Goal: Information Seeking & Learning: Check status

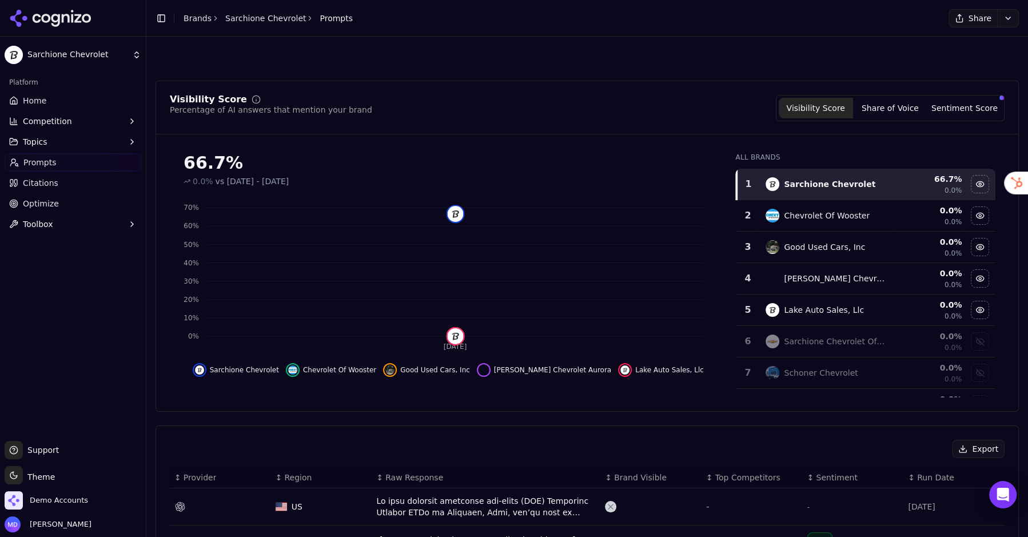
scroll to position [352, 0]
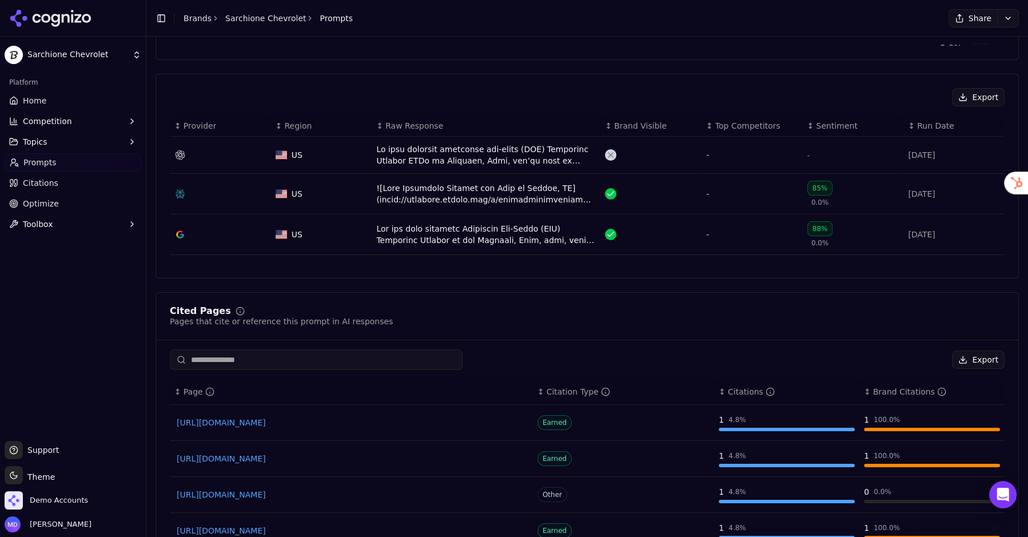
click at [70, 167] on link "Prompts" at bounding box center [73, 162] width 137 height 18
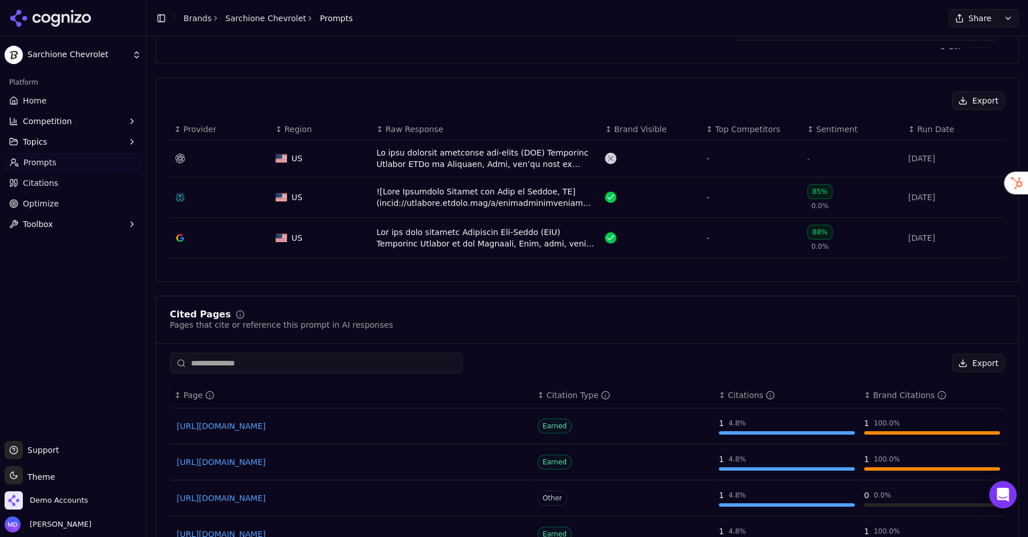
scroll to position [79, 0]
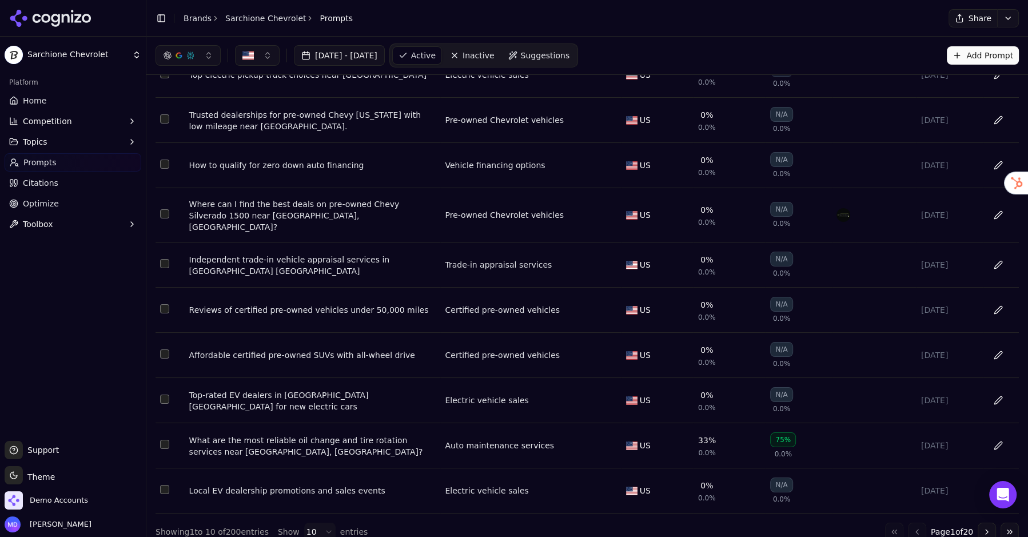
click at [292, 389] on div "Top-rated EV dealers in [GEOGRAPHIC_DATA] [GEOGRAPHIC_DATA] for new electric ca…" at bounding box center [312, 400] width 247 height 23
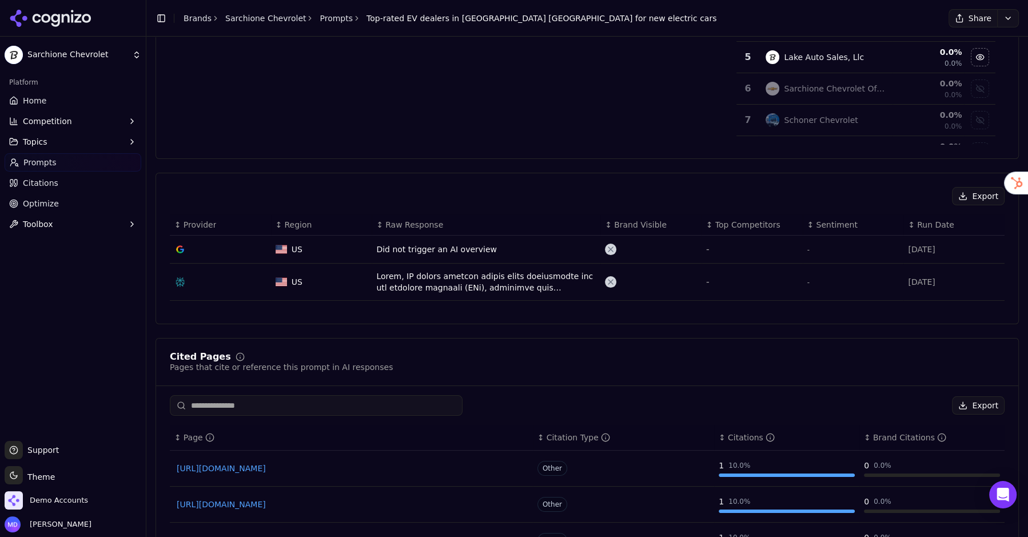
scroll to position [253, 0]
click at [423, 289] on div "Data table" at bounding box center [486, 281] width 220 height 23
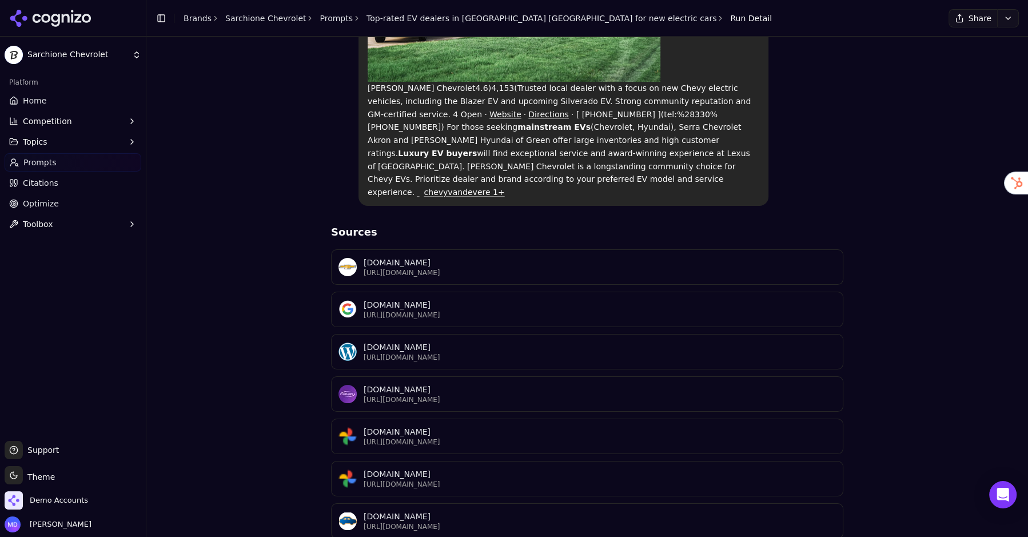
scroll to position [837, 0]
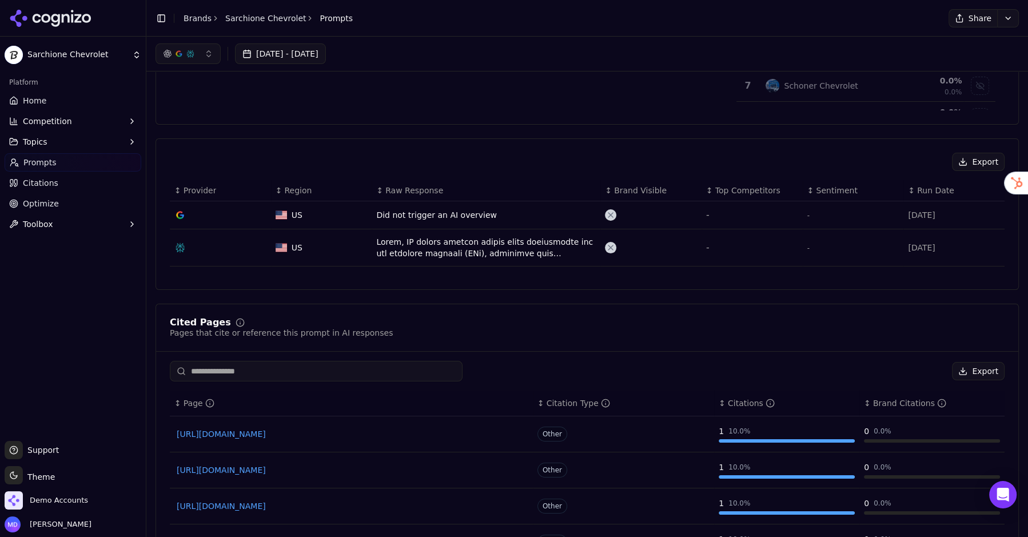
scroll to position [290, 0]
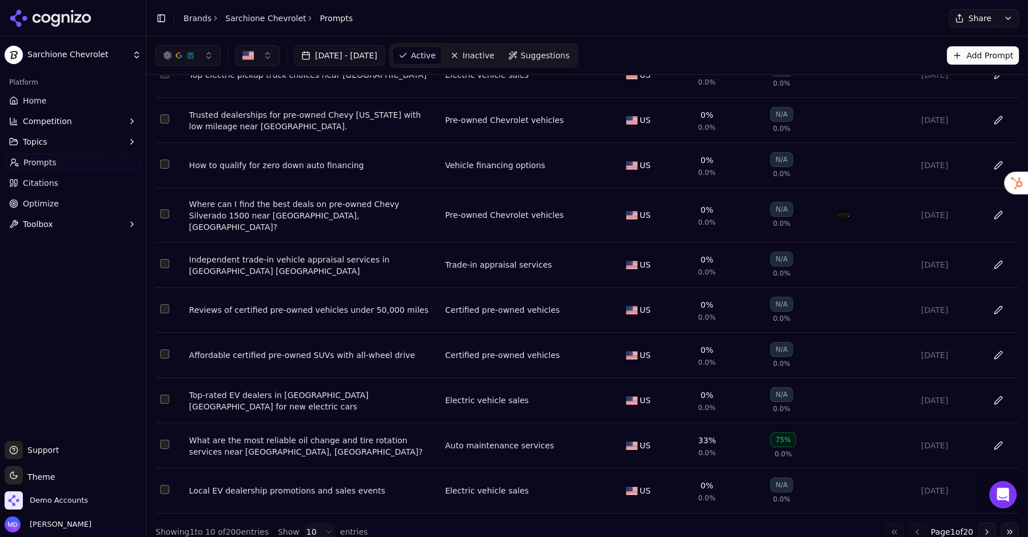
click at [306, 336] on td "Affordable certified pre-owned SUVs with all-wheel drive" at bounding box center [313, 355] width 256 height 45
click at [306, 349] on div "Affordable certified pre-owned SUVs with all-wheel drive" at bounding box center [312, 354] width 247 height 11
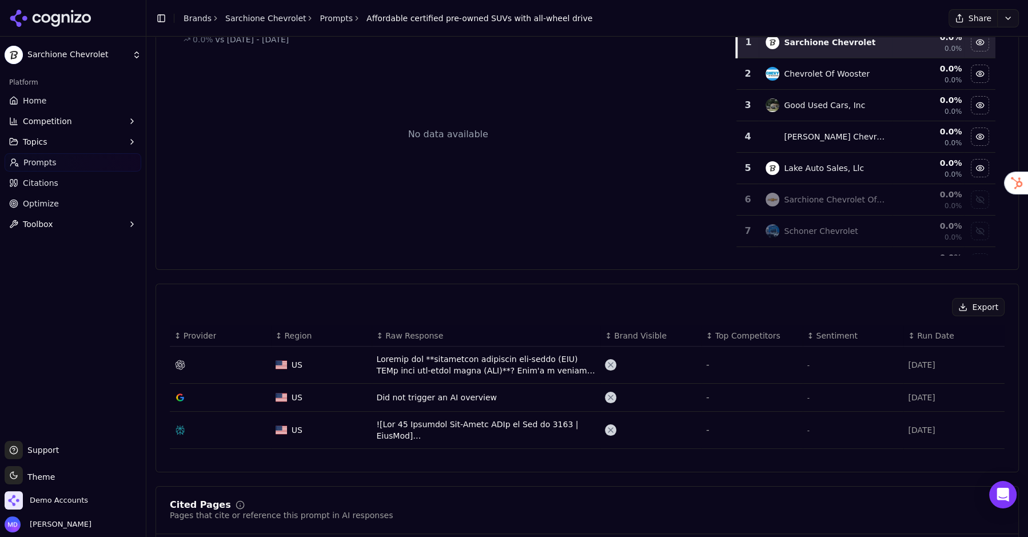
scroll to position [143, 0]
click at [406, 360] on div "Data table" at bounding box center [486, 363] width 220 height 23
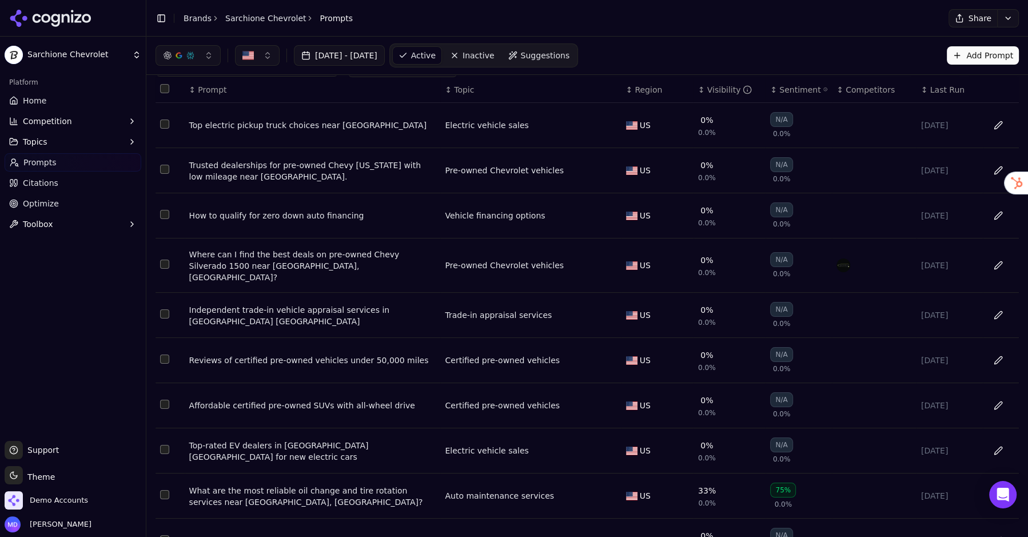
scroll to position [27, 0]
click at [246, 126] on div "Top electric pickup truck choices near [GEOGRAPHIC_DATA]" at bounding box center [312, 126] width 247 height 11
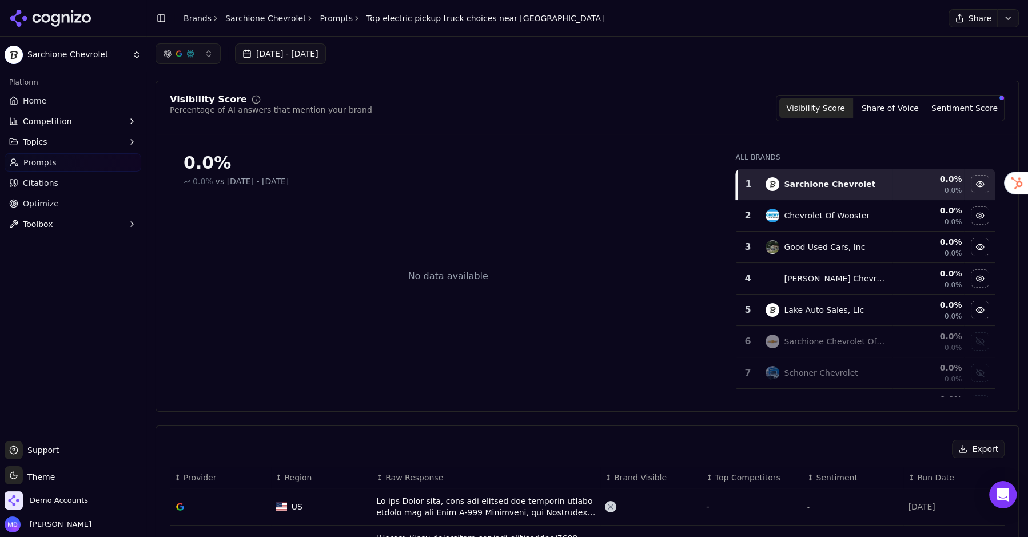
scroll to position [123, 0]
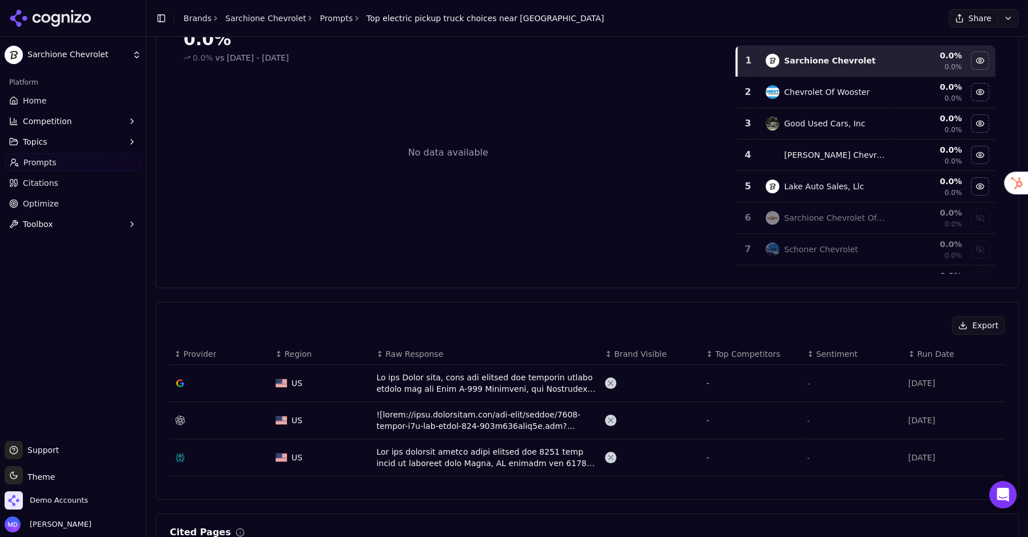
click at [425, 379] on div "Data table" at bounding box center [486, 383] width 220 height 23
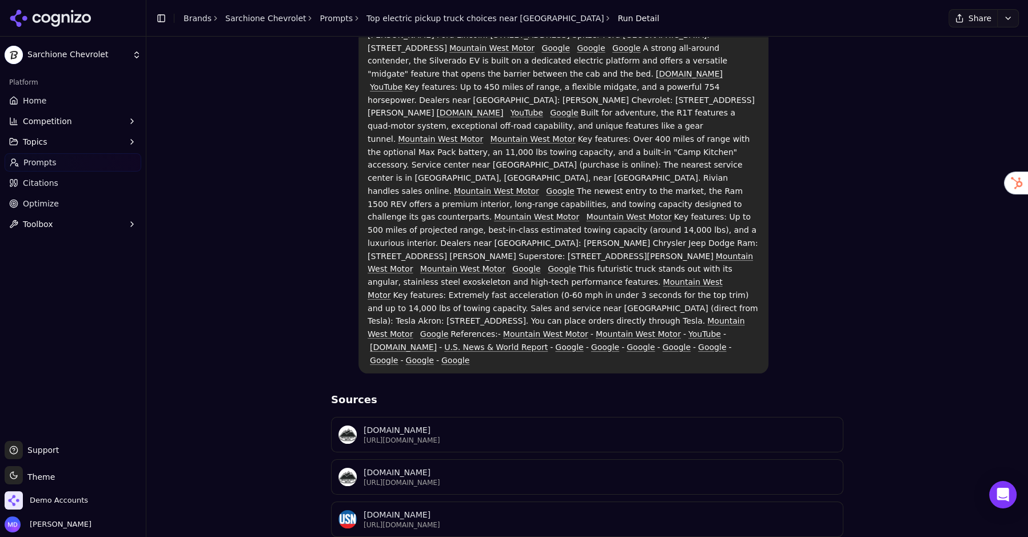
scroll to position [287, 0]
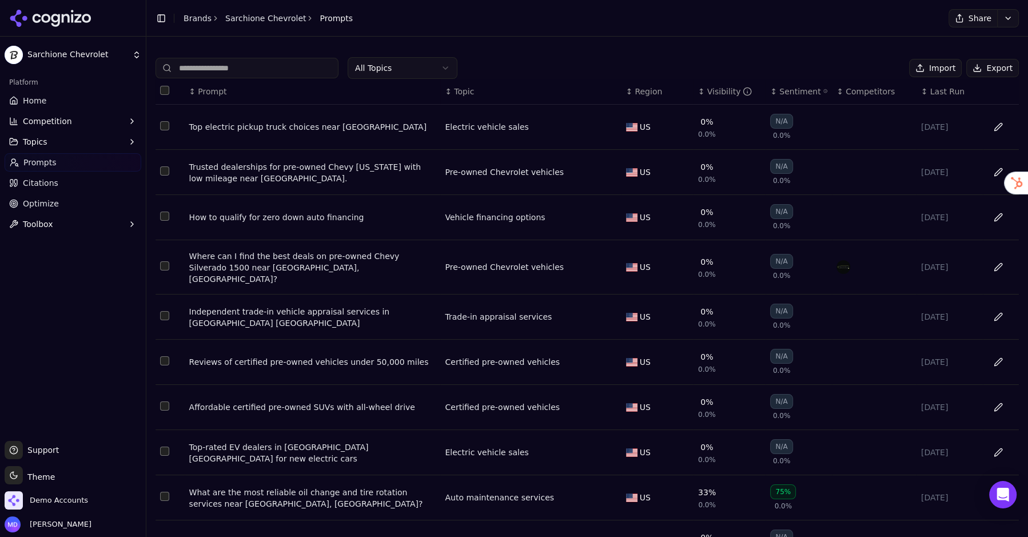
scroll to position [79, 0]
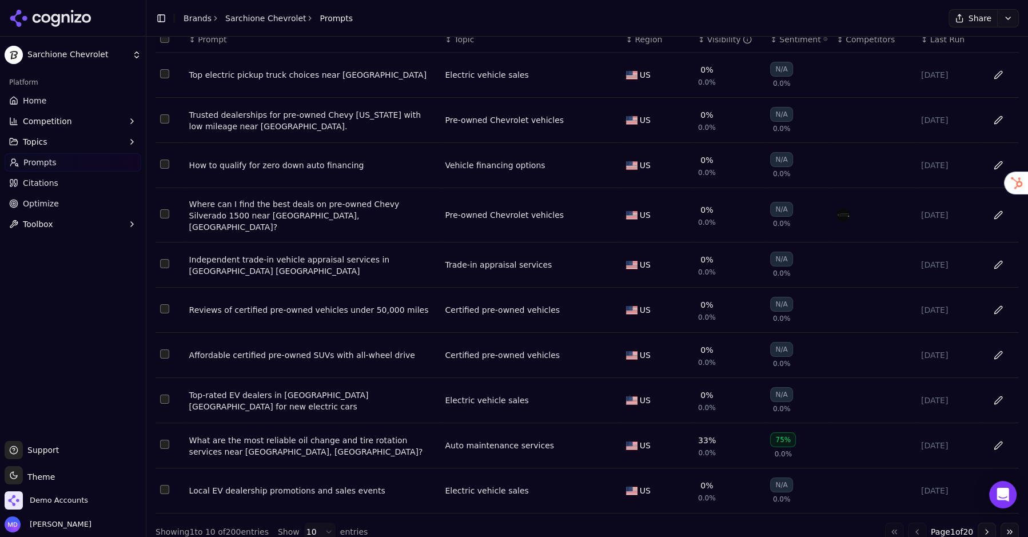
click at [990, 523] on button "Go to next page" at bounding box center [987, 531] width 18 height 18
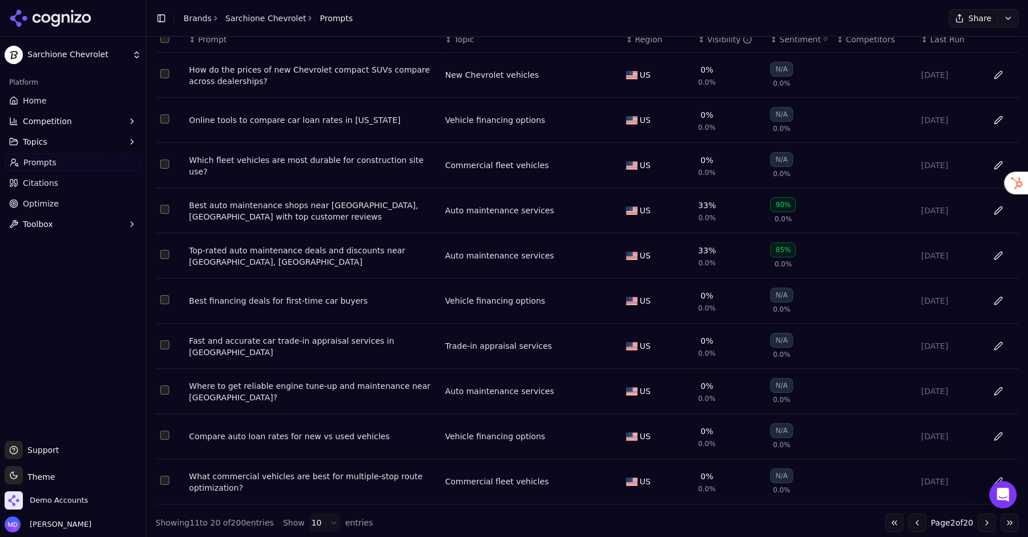
click at [245, 349] on div "Fast and accurate car trade-in appraisal services in [GEOGRAPHIC_DATA]" at bounding box center [312, 346] width 247 height 23
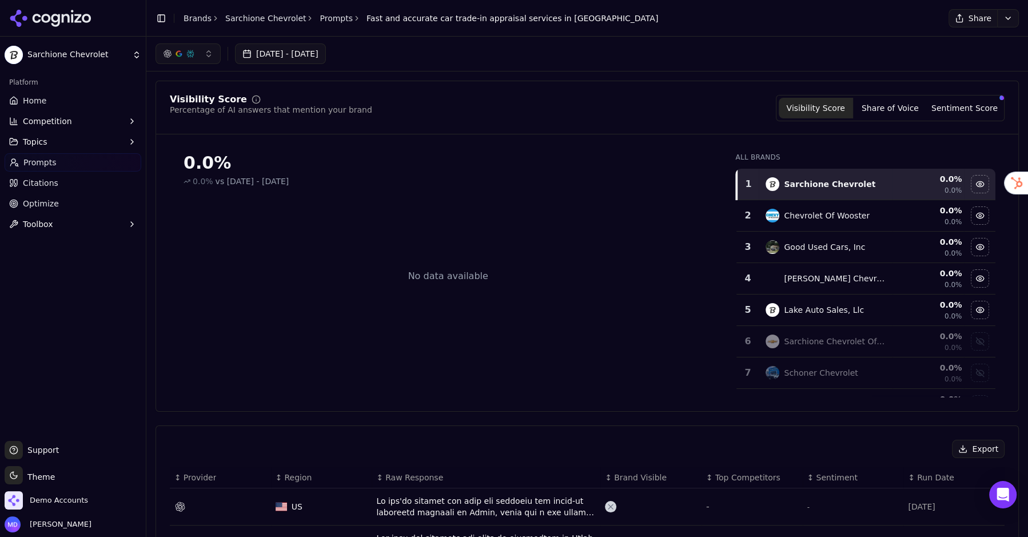
scroll to position [150, 0]
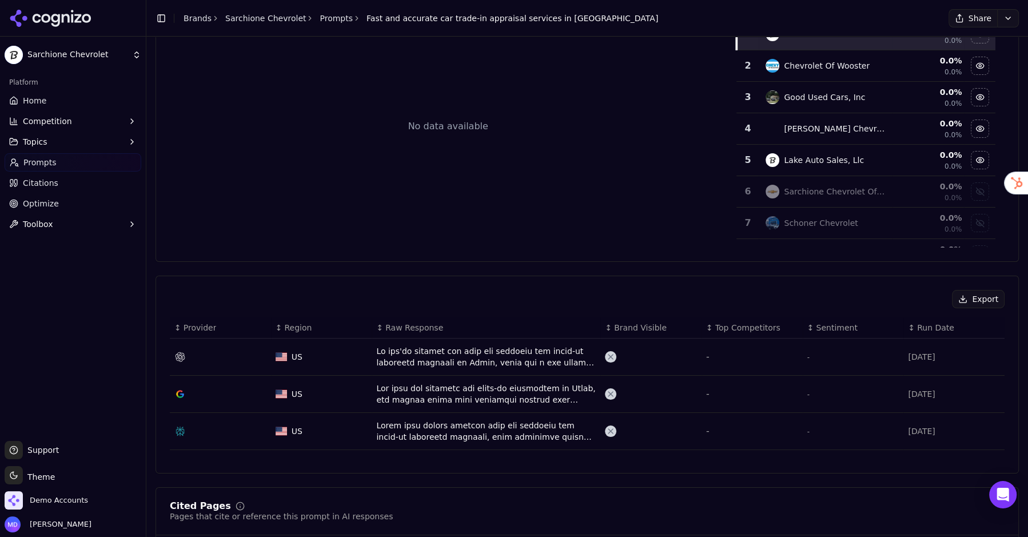
click at [488, 362] on div "Data table" at bounding box center [486, 356] width 220 height 23
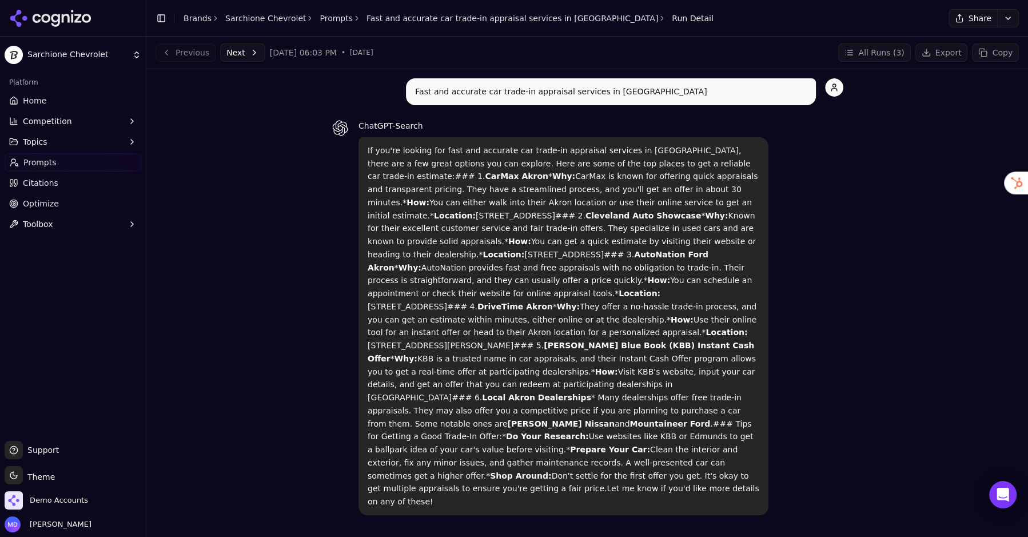
scroll to position [41, 0]
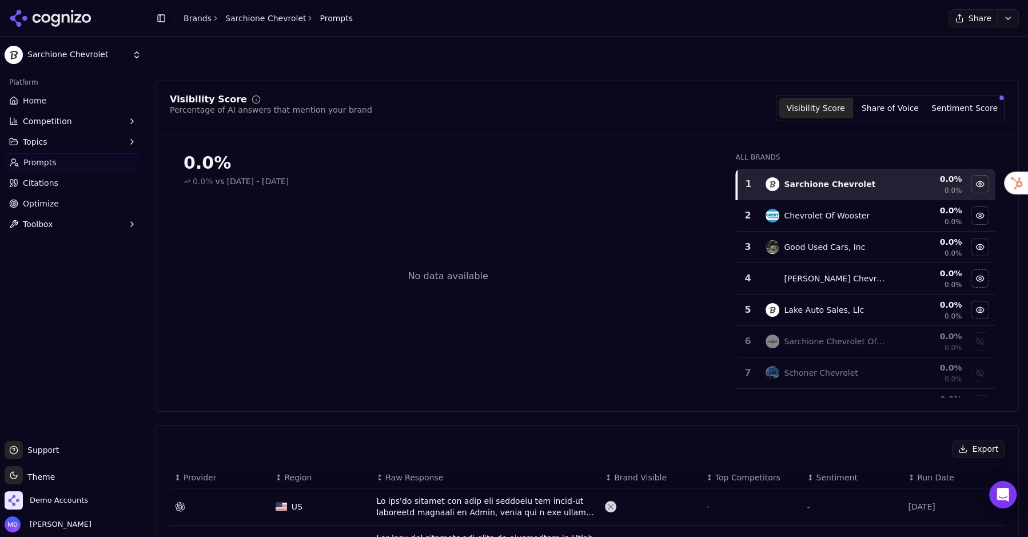
scroll to position [184, 0]
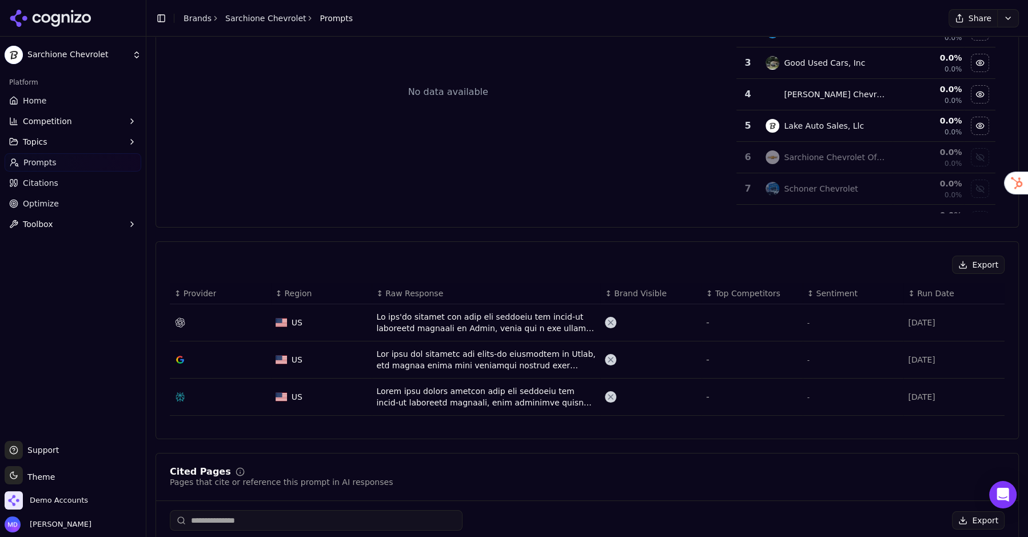
scroll to position [79, 0]
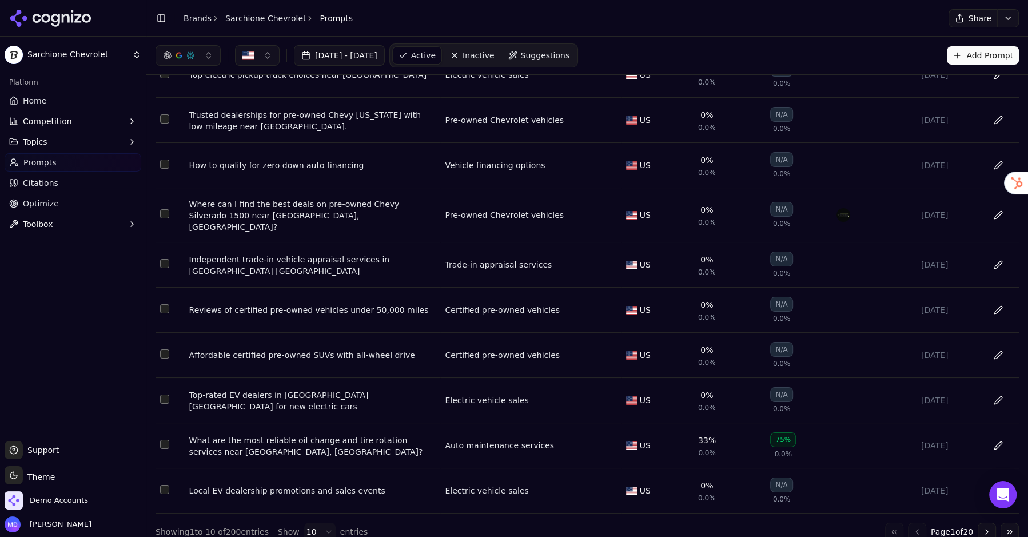
click at [988, 522] on button "Go to next page" at bounding box center [987, 531] width 18 height 18
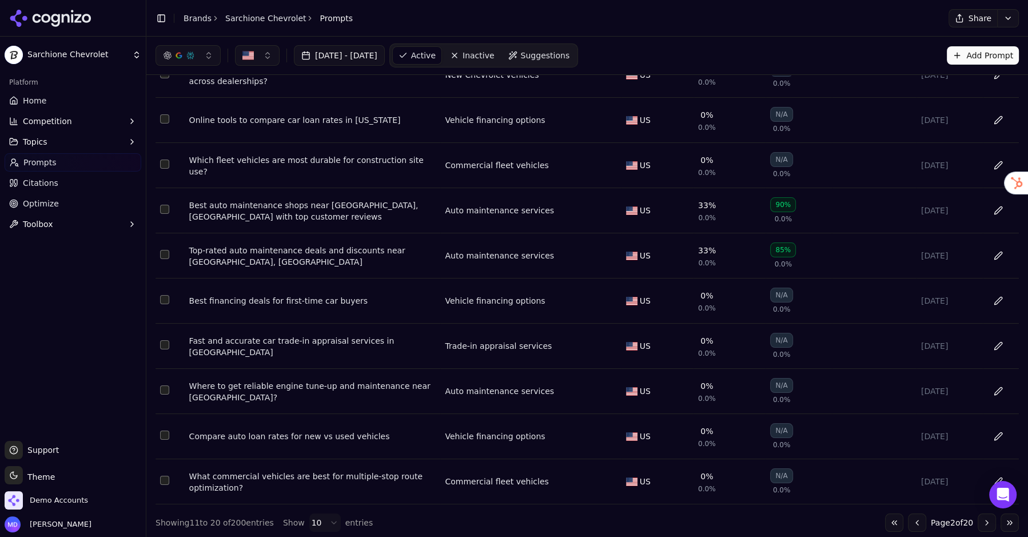
click at [985, 520] on button "Go to next page" at bounding box center [987, 522] width 18 height 18
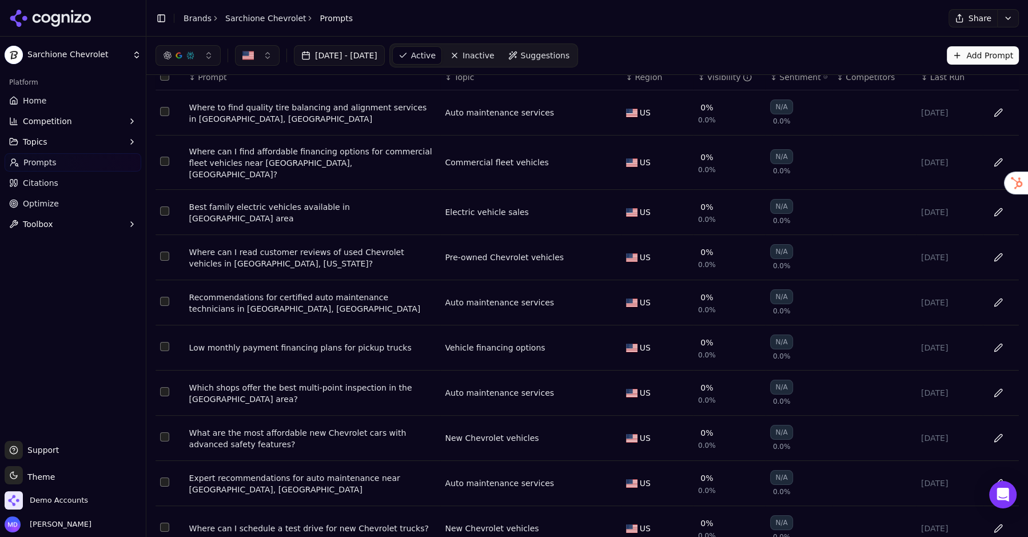
scroll to position [40, 0]
click at [359, 158] on div "Where can I find affordable financing options for commercial fleet vehicles nea…" at bounding box center [312, 164] width 247 height 34
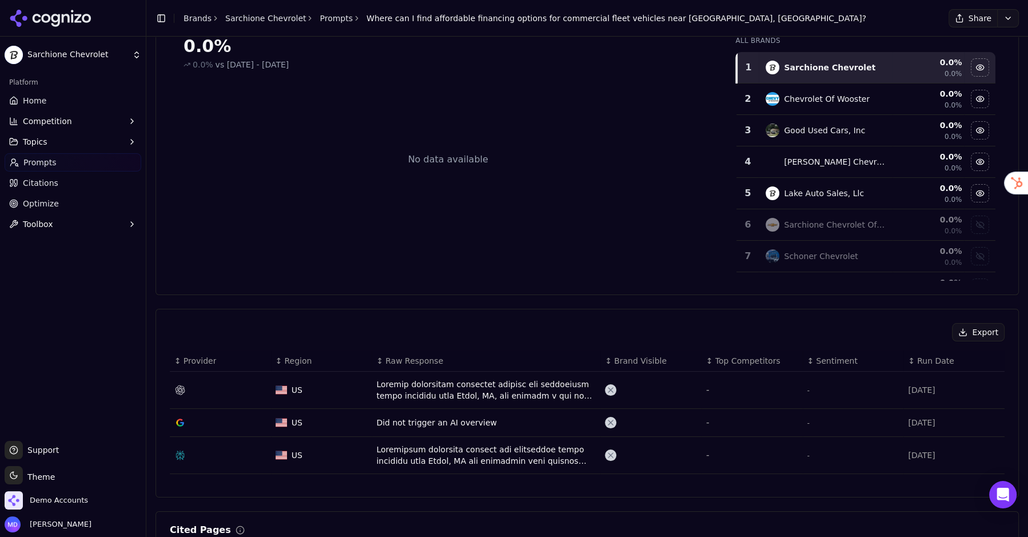
scroll to position [147, 0]
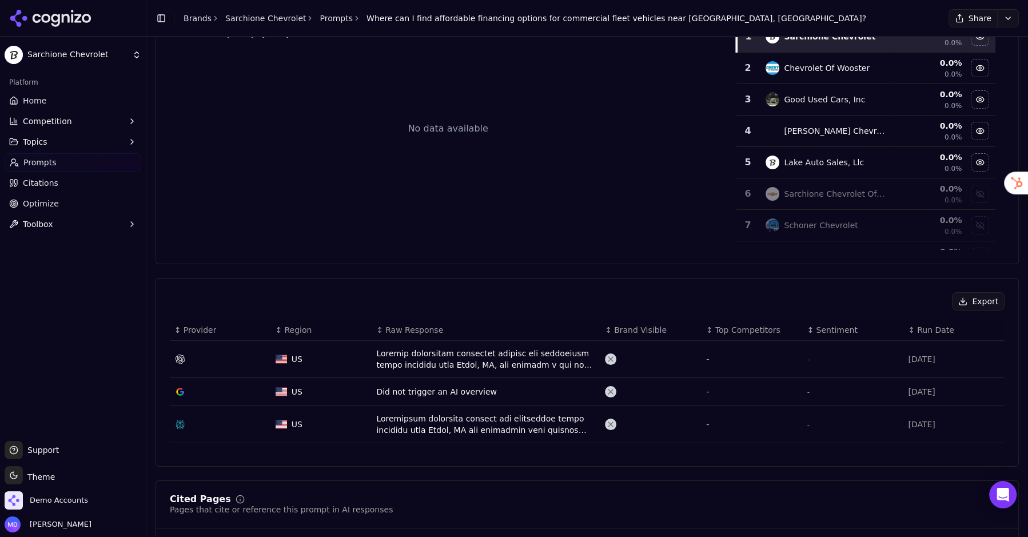
click at [442, 349] on div "Data table" at bounding box center [486, 359] width 220 height 23
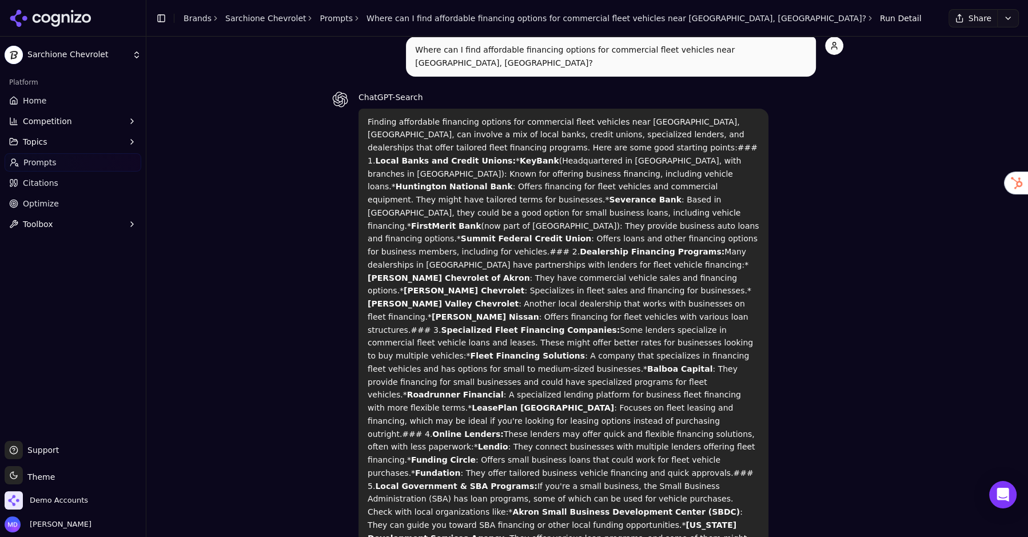
scroll to position [185, 0]
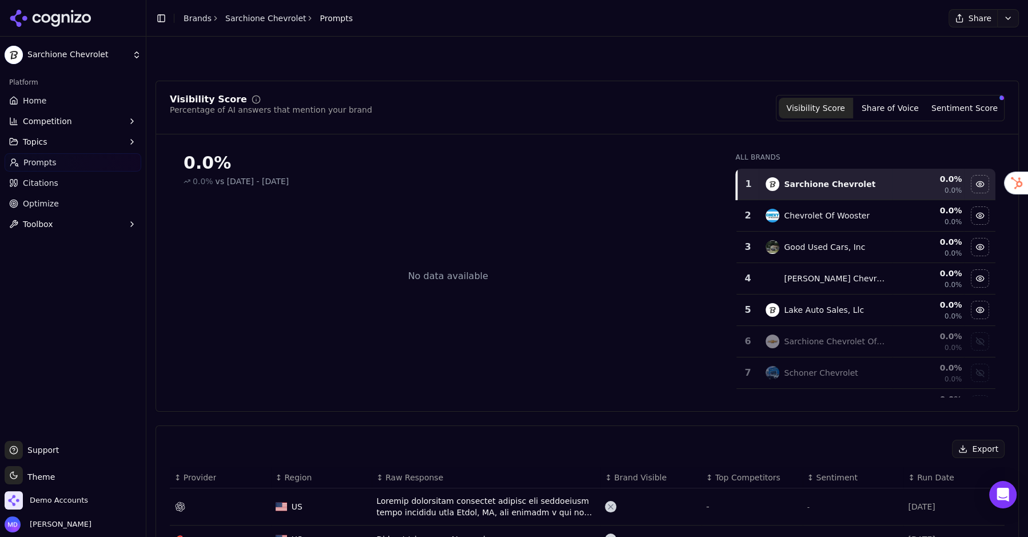
scroll to position [182, 0]
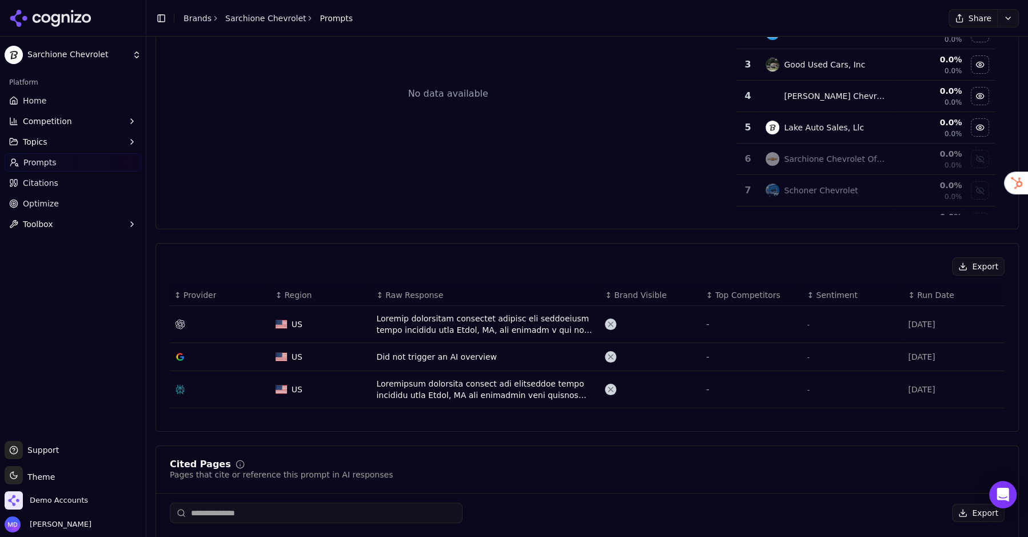
click at [407, 389] on div "Data table" at bounding box center [486, 389] width 220 height 23
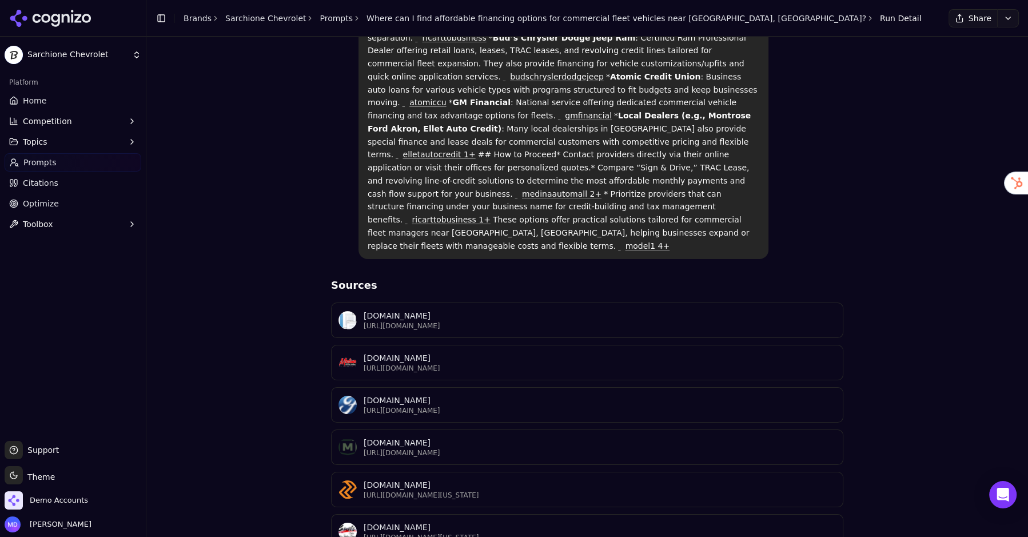
scroll to position [493, 0]
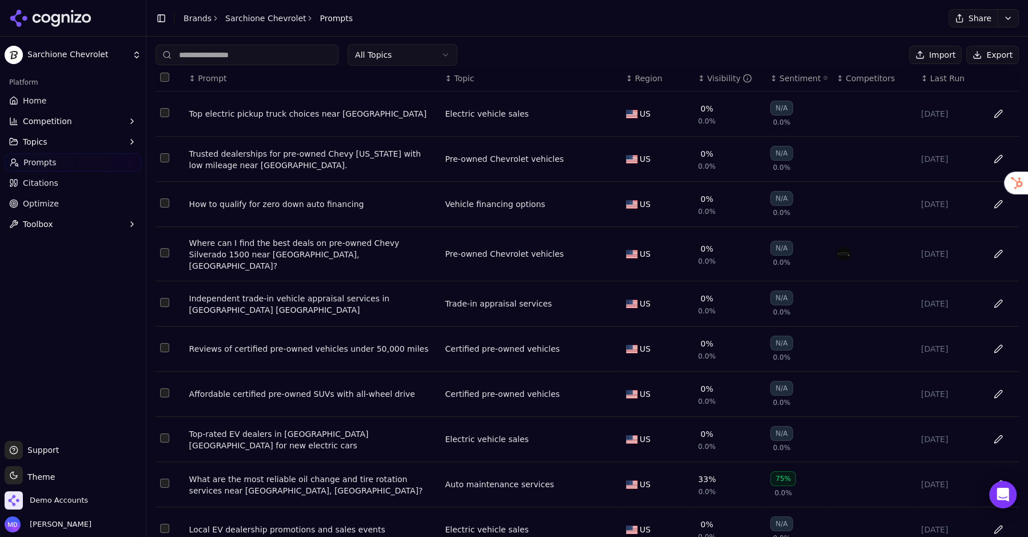
scroll to position [79, 0]
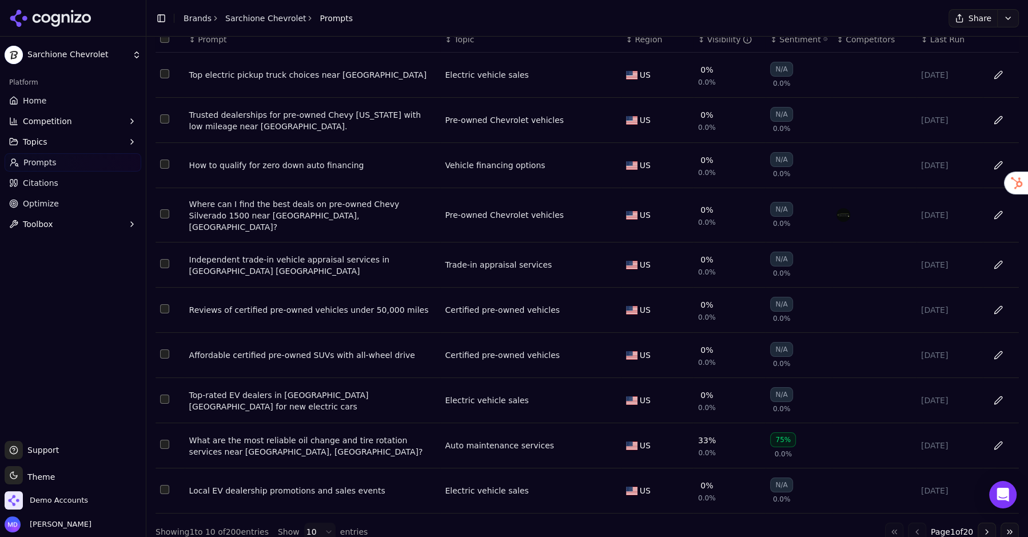
click at [988, 522] on button "Go to next page" at bounding box center [987, 531] width 18 height 18
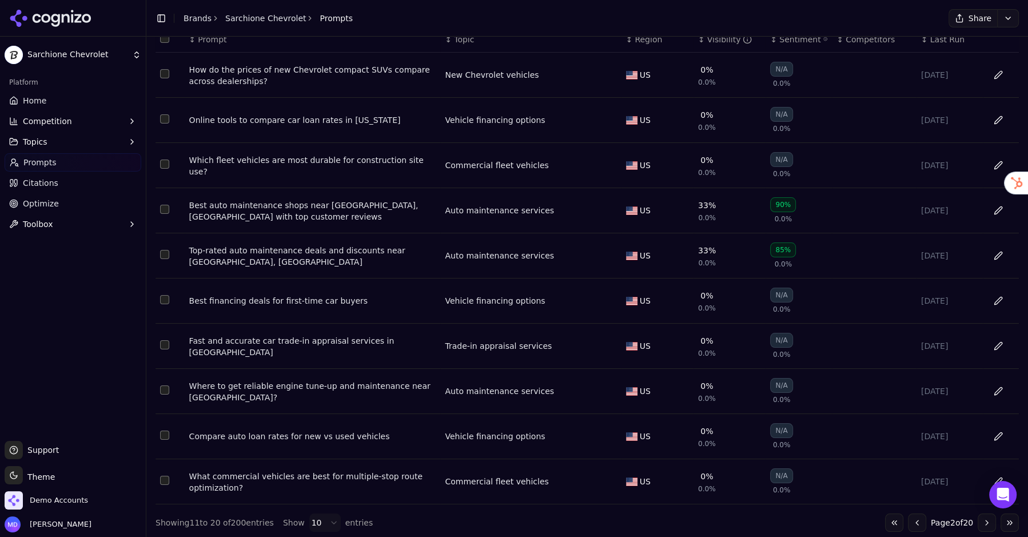
click at [988, 513] on button "Go to next page" at bounding box center [987, 522] width 18 height 18
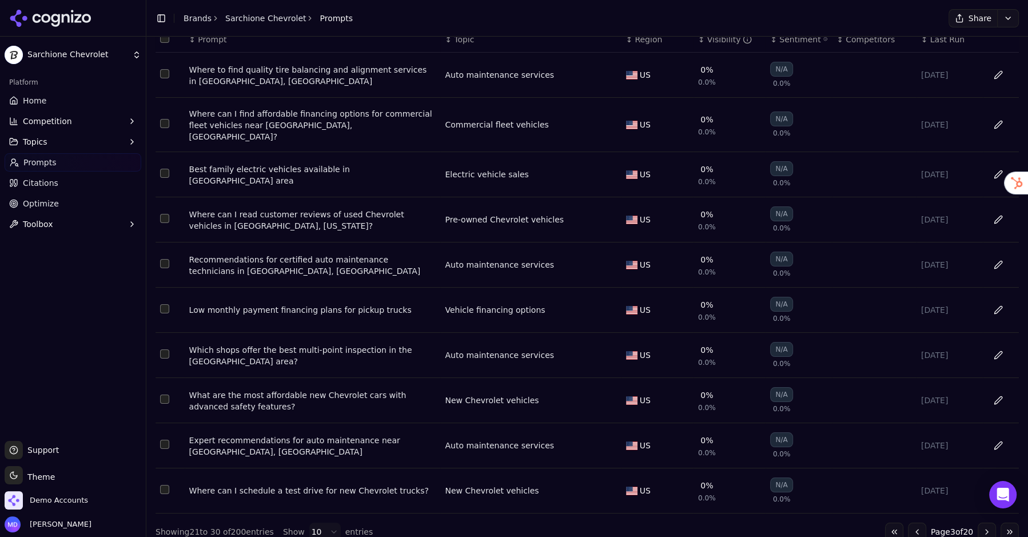
click at [385, 256] on div "Recommendations for certified auto maintenance technicians in [GEOGRAPHIC_DATA]…" at bounding box center [312, 265] width 247 height 23
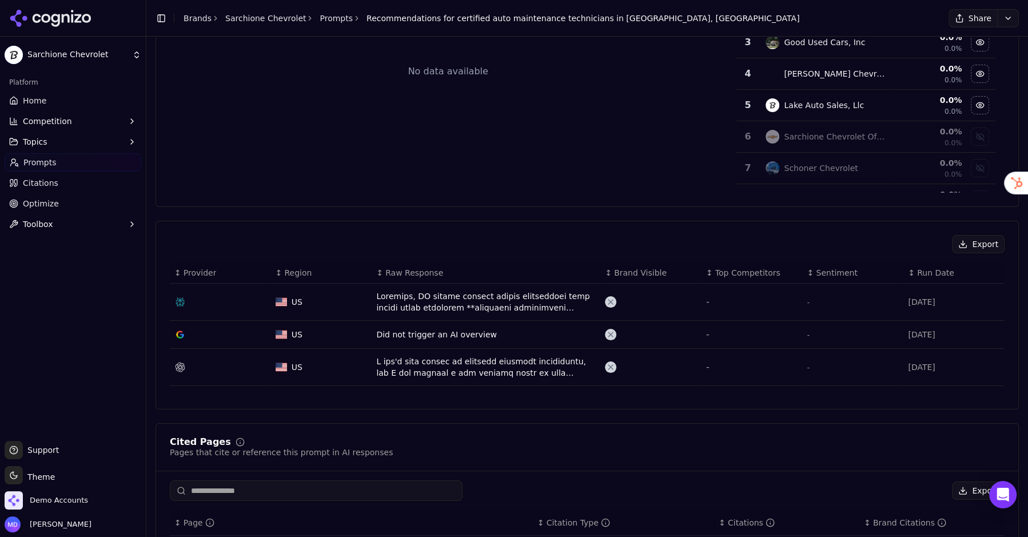
scroll to position [206, 0]
click at [410, 304] on div "Data table" at bounding box center [486, 300] width 220 height 23
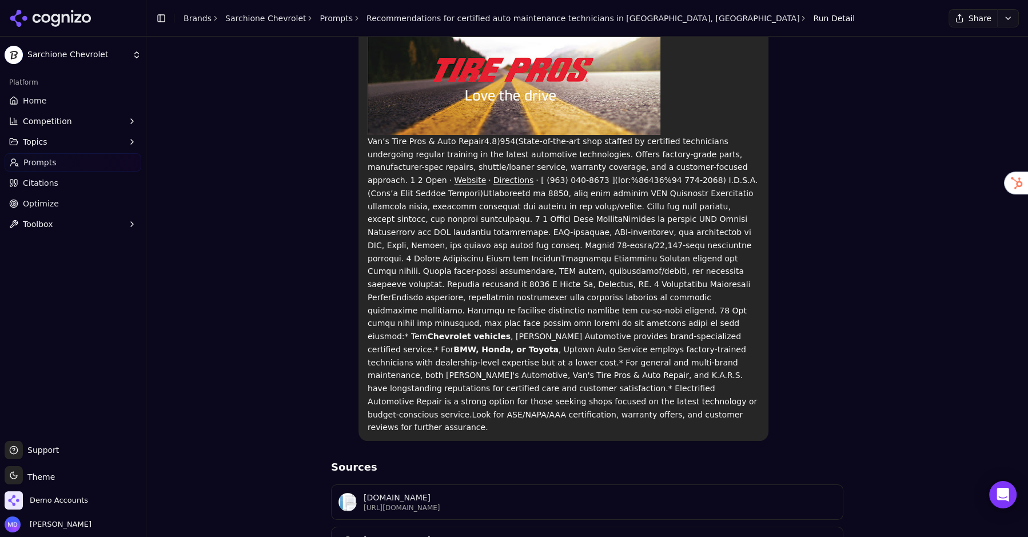
scroll to position [226, 0]
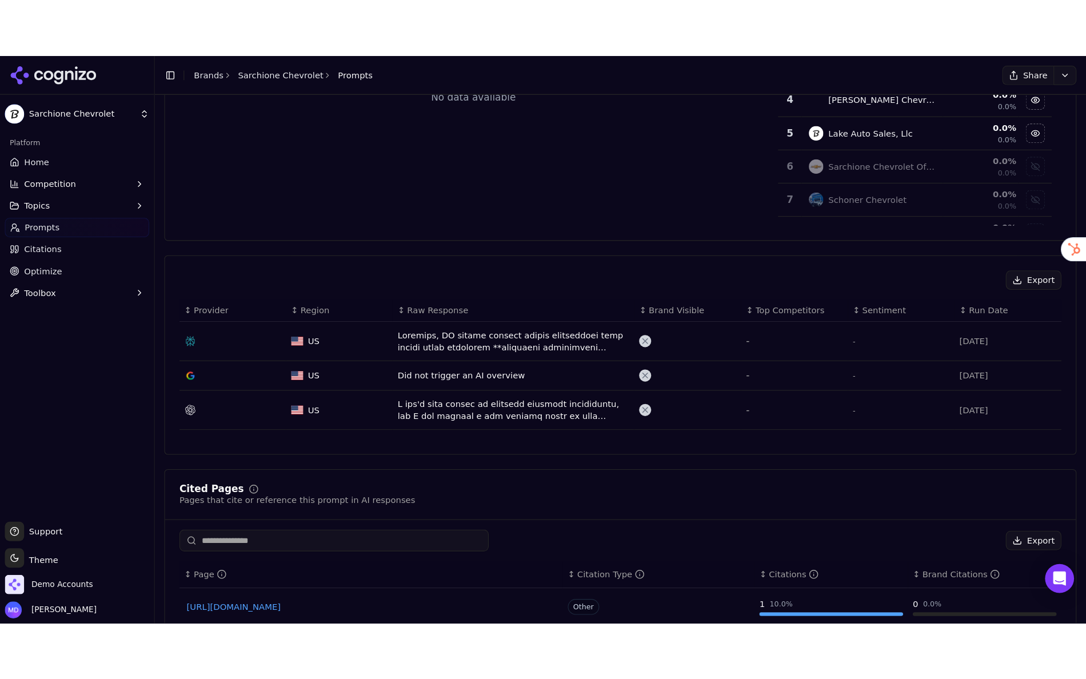
scroll to position [79, 0]
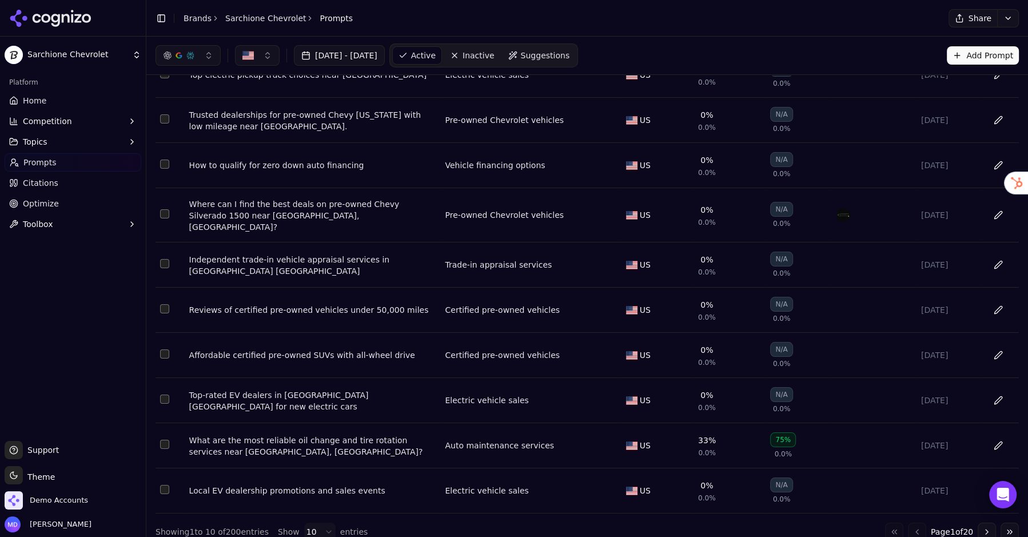
click at [989, 523] on button "Go to next page" at bounding box center [987, 531] width 18 height 18
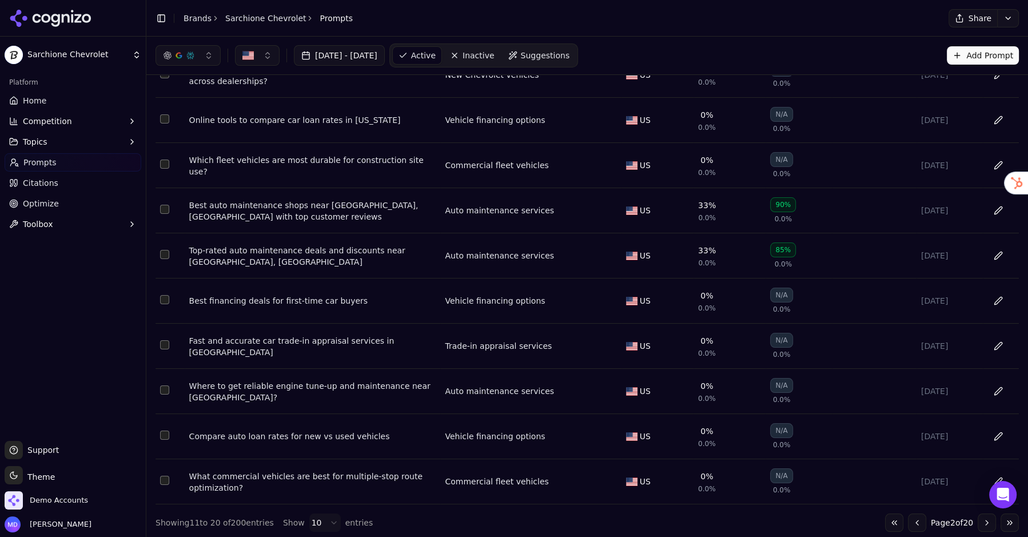
click at [989, 523] on button "Go to next page" at bounding box center [987, 522] width 18 height 18
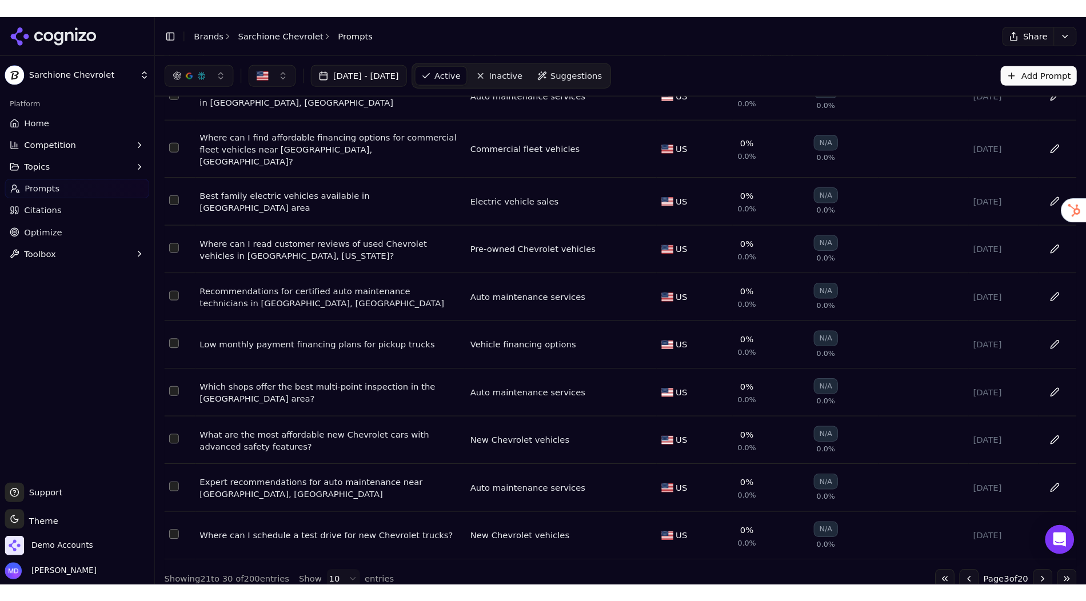
scroll to position [0, 0]
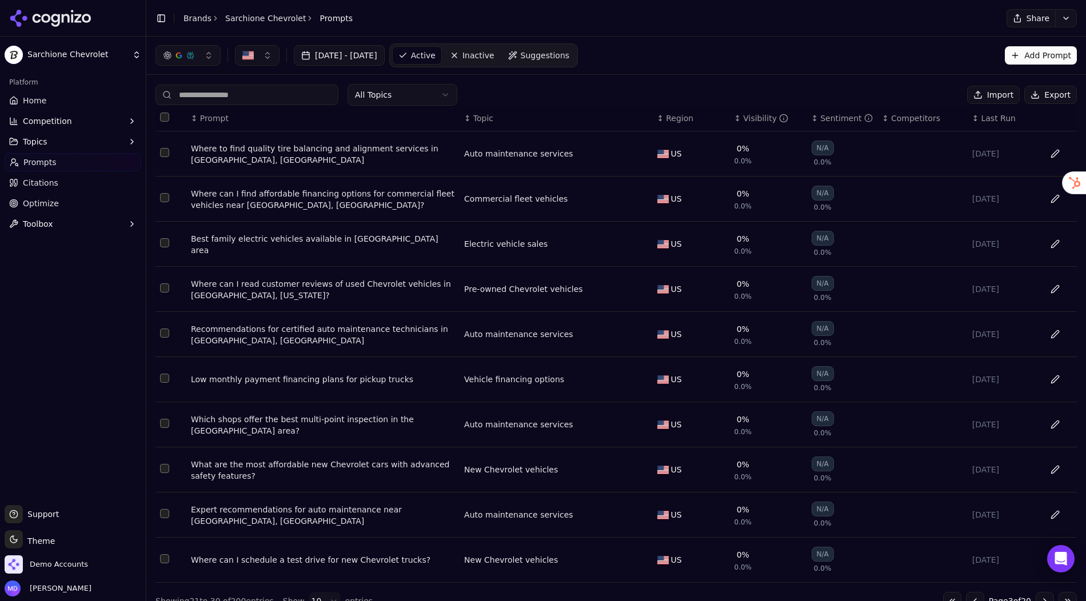
click at [61, 182] on link "Citations" at bounding box center [73, 183] width 137 height 18
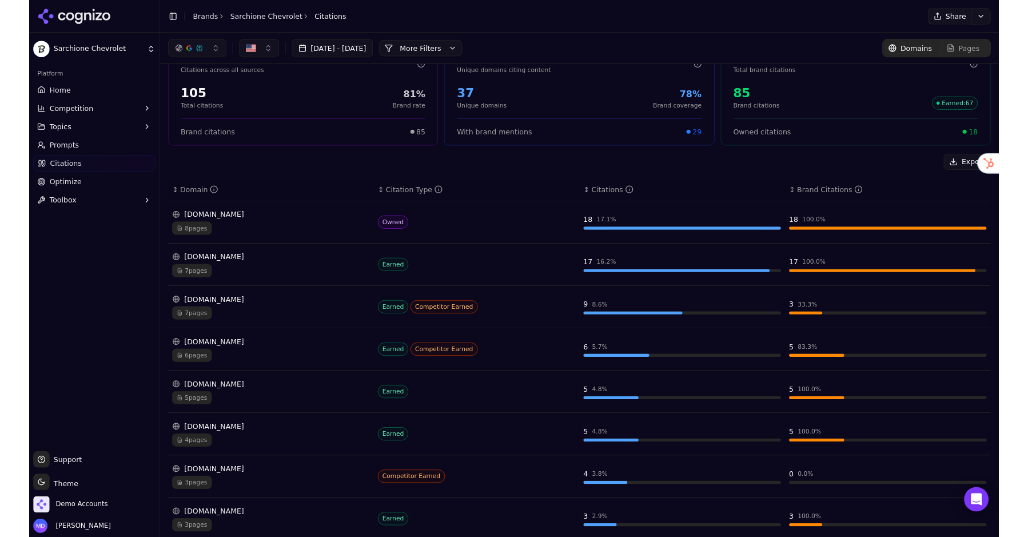
scroll to position [42, 0]
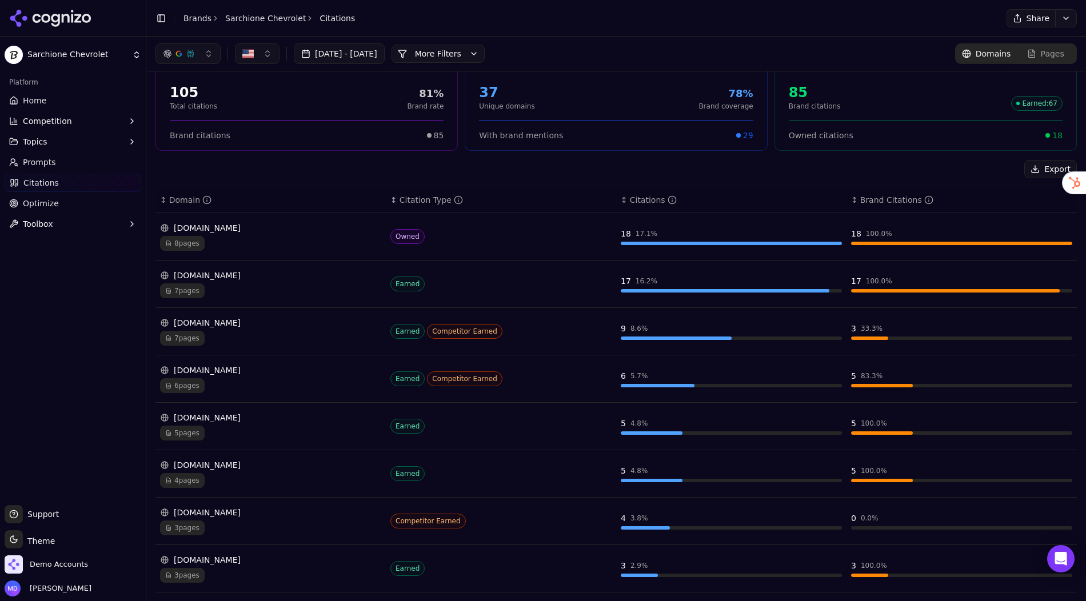
click at [276, 285] on div "7 pages" at bounding box center [270, 291] width 221 height 15
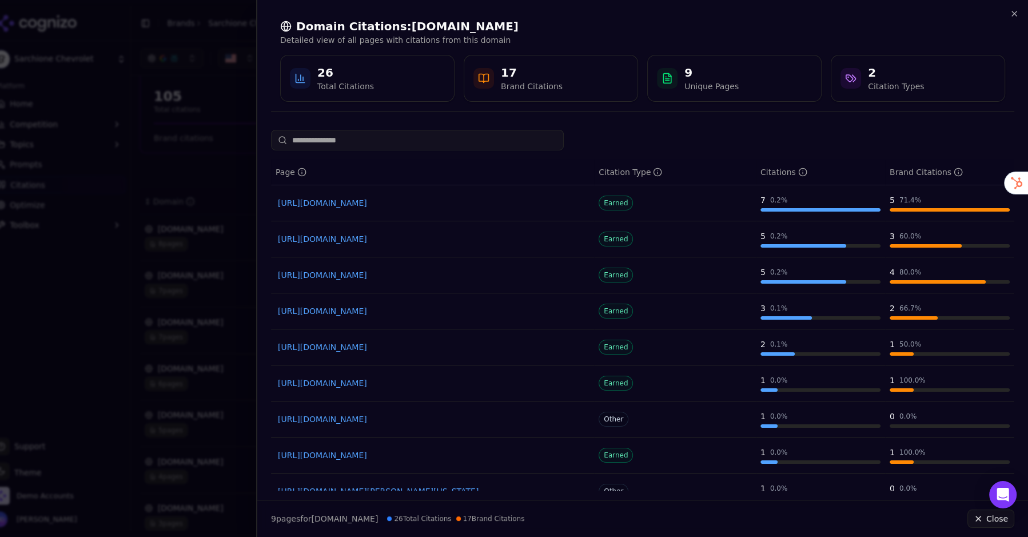
click at [1007, 497] on div "Domain Citations: [DOMAIN_NAME] Detailed view of all pages with citations from …" at bounding box center [642, 268] width 772 height 537
click at [999, 491] on div "Domain Citations: [DOMAIN_NAME] Detailed view of all pages with citations from …" at bounding box center [642, 268] width 772 height 537
click at [999, 502] on div "9 page s for [DOMAIN_NAME] 26 Total Citations 17 Brand Citations Close" at bounding box center [642, 518] width 771 height 37
click at [1002, 491] on div "Domain Citations: [DOMAIN_NAME] Detailed view of all pages with citations from …" at bounding box center [642, 268] width 772 height 537
